Goal: Transaction & Acquisition: Purchase product/service

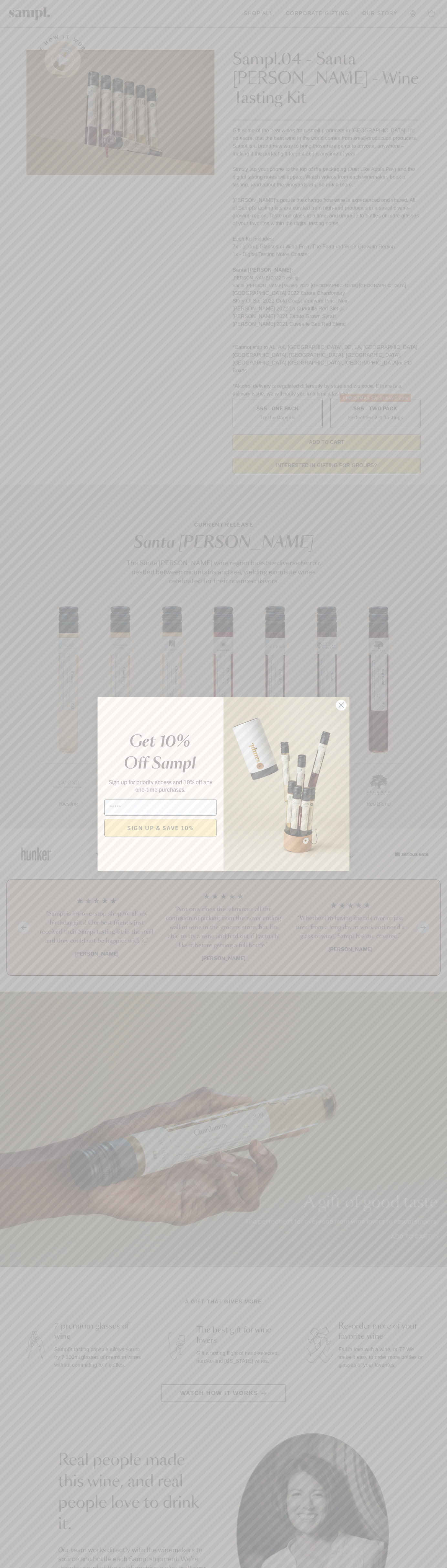
click at [341, 705] on icon "Close dialog" at bounding box center [341, 705] width 4 height 4
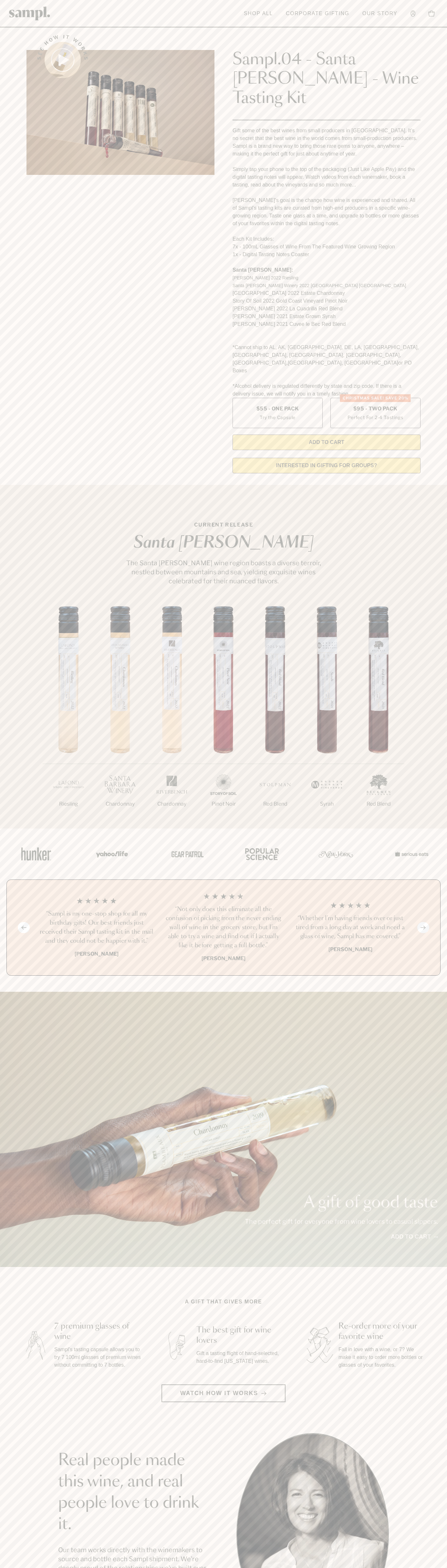
click at [373, 4] on header "Toggle navigation menu Shop All Corporate Gifting Our Story Account Story Shop …" at bounding box center [224, 13] width 447 height 27
click at [434, 485] on section "CURRENT RELEASE Santa Barbara The Santa Barbara wine region boasts a diverse te…" at bounding box center [224, 657] width 447 height 343
click at [329, 1567] on html "Skip to main content Toggle navigation menu Shop All Corporate Gifting Our Stor…" at bounding box center [224, 1304] width 447 height 2608
click at [23, 661] on div "1/7 Riesling 2/7 Chardonnay 3/7" at bounding box center [224, 717] width 447 height 222
click at [375, 398] on label "Christmas SALE! Save 20% $95 - Two Pack Perfect For 2-4 Tastings" at bounding box center [375, 413] width 90 height 30
